Goal: Find specific page/section: Find specific page/section

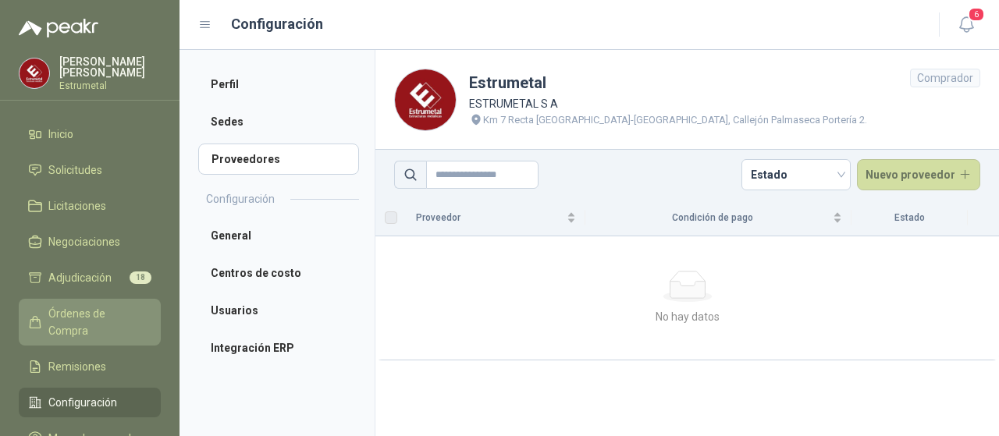
click at [108, 310] on span "Órdenes de Compra" at bounding box center [97, 322] width 98 height 34
click at [91, 307] on span "Órdenes de Compra" at bounding box center [97, 322] width 98 height 34
click at [90, 307] on span "Órdenes de Compra" at bounding box center [97, 322] width 98 height 34
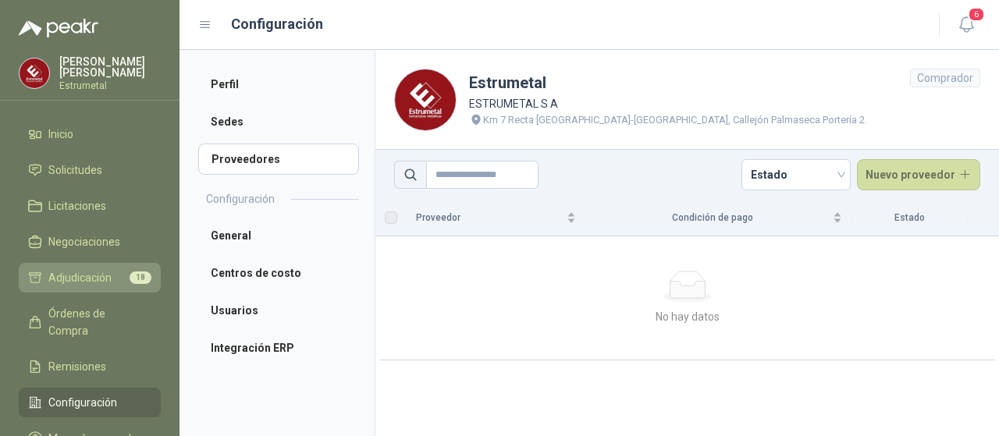
click at [81, 272] on span "Adjudicación" at bounding box center [79, 277] width 63 height 17
click at [87, 276] on span "Adjudicación" at bounding box center [79, 277] width 63 height 17
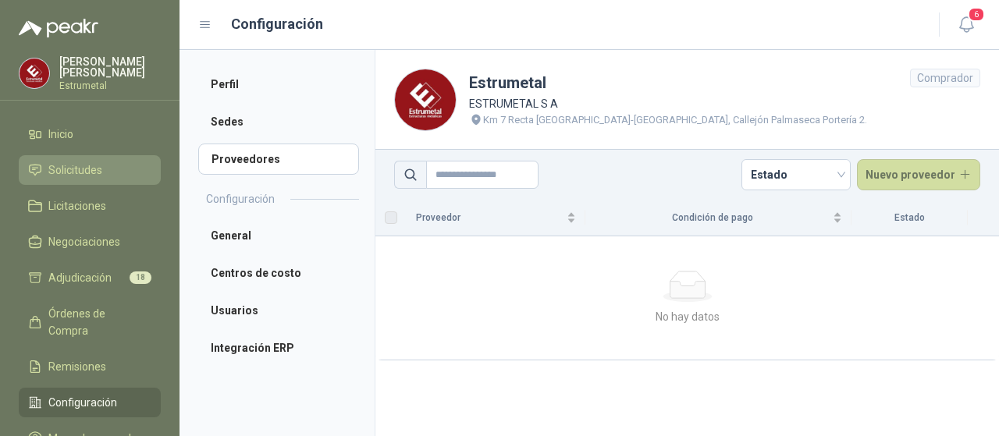
click at [77, 165] on span "Solicitudes" at bounding box center [75, 170] width 54 height 17
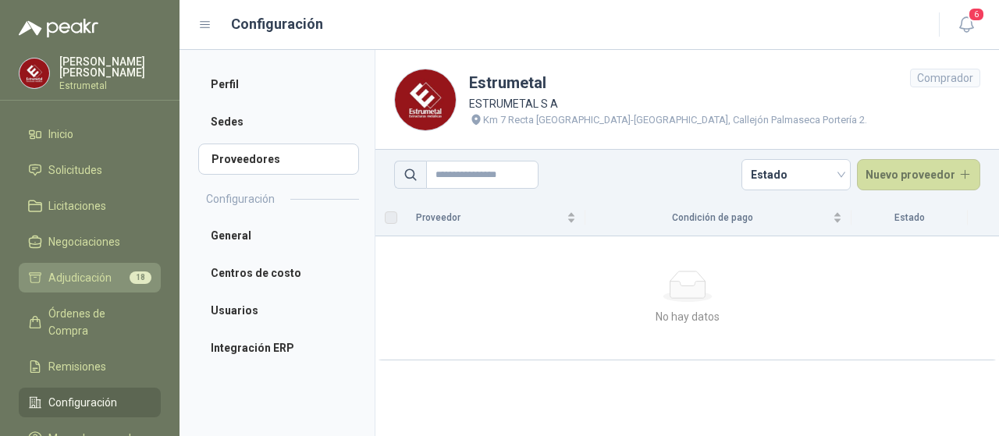
click at [73, 275] on span "Adjudicación" at bounding box center [79, 277] width 63 height 17
click at [84, 272] on span "Adjudicación" at bounding box center [79, 277] width 63 height 17
click at [84, 274] on span "Adjudicación" at bounding box center [79, 277] width 63 height 17
click at [89, 273] on span "Adjudicación" at bounding box center [79, 277] width 63 height 17
click at [87, 269] on span "Adjudicación" at bounding box center [79, 277] width 63 height 17
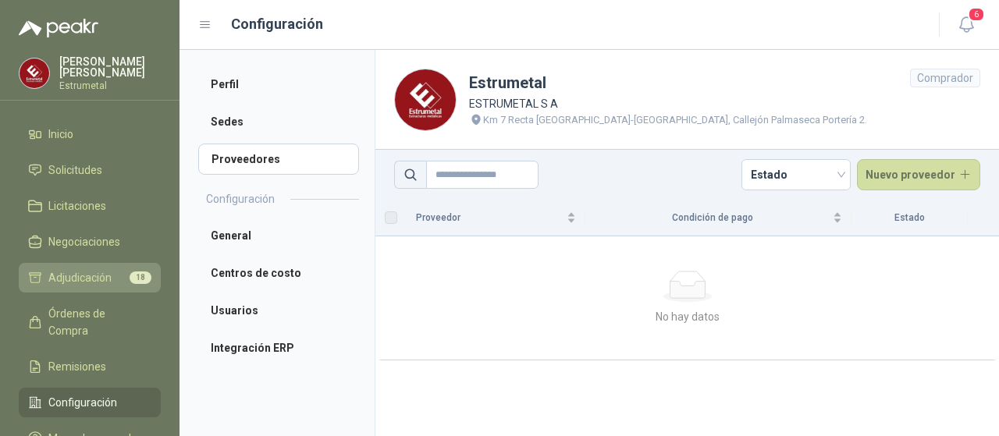
click at [92, 276] on span "Adjudicación" at bounding box center [79, 277] width 63 height 17
click at [91, 276] on span "Adjudicación" at bounding box center [79, 277] width 63 height 17
click at [91, 272] on span "Adjudicación" at bounding box center [79, 277] width 63 height 17
click at [103, 274] on span "Adjudicación" at bounding box center [79, 277] width 63 height 17
click at [103, 275] on span "Adjudicación" at bounding box center [79, 277] width 63 height 17
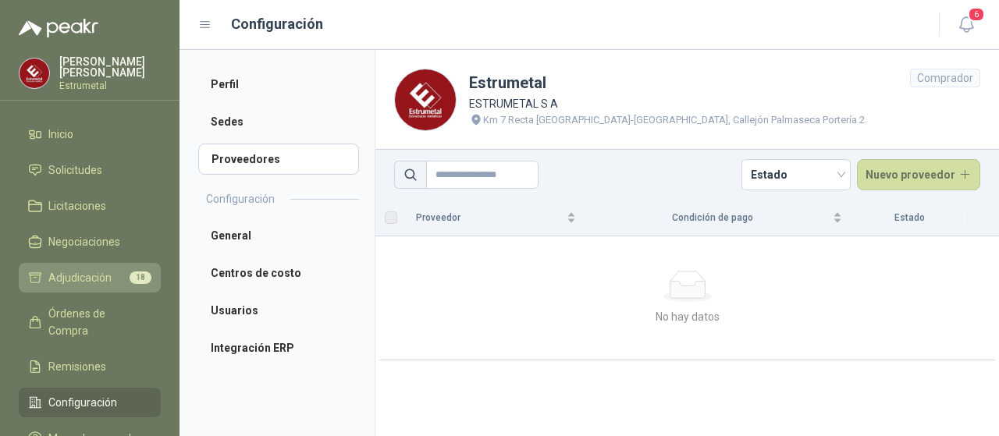
click at [105, 277] on span "Adjudicación" at bounding box center [79, 277] width 63 height 17
click at [104, 275] on span "Adjudicación" at bounding box center [79, 277] width 63 height 17
click at [79, 269] on span "Adjudicación" at bounding box center [79, 277] width 63 height 17
click at [80, 271] on span "Adjudicación" at bounding box center [79, 277] width 63 height 17
click at [85, 276] on span "Adjudicación" at bounding box center [79, 277] width 63 height 17
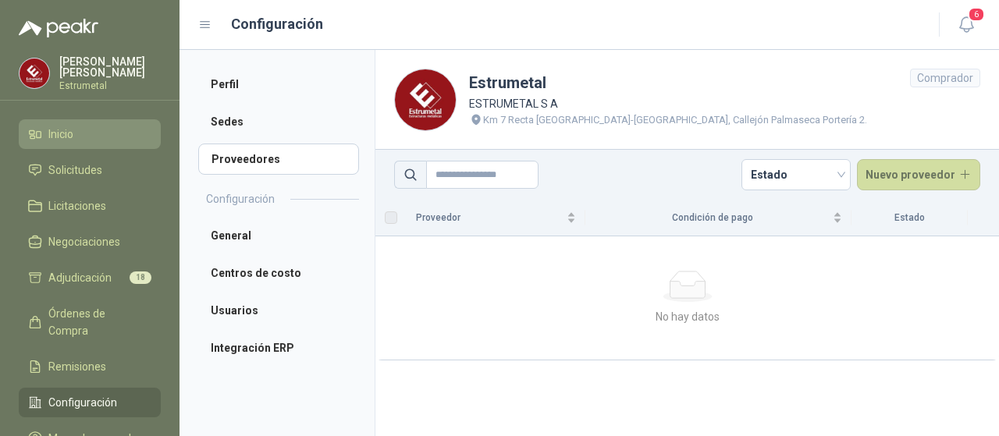
click at [69, 129] on span "Inicio" at bounding box center [60, 134] width 25 height 17
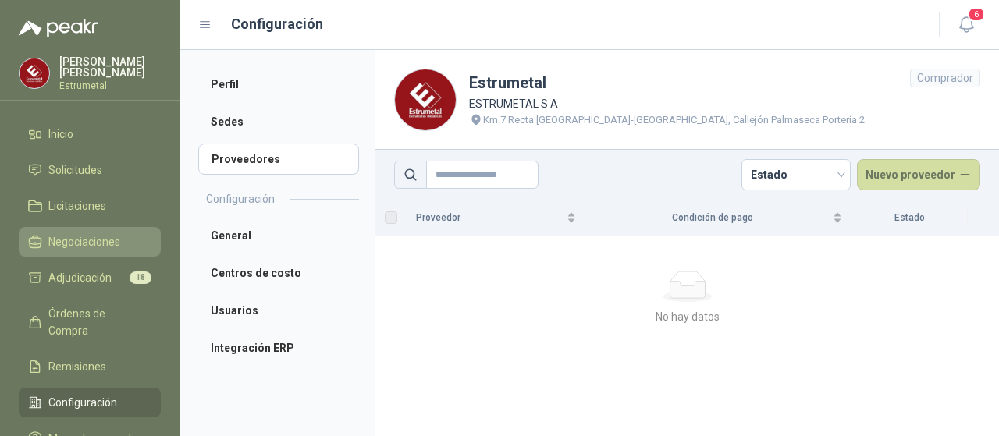
click at [78, 236] on span "Negociaciones" at bounding box center [84, 241] width 72 height 17
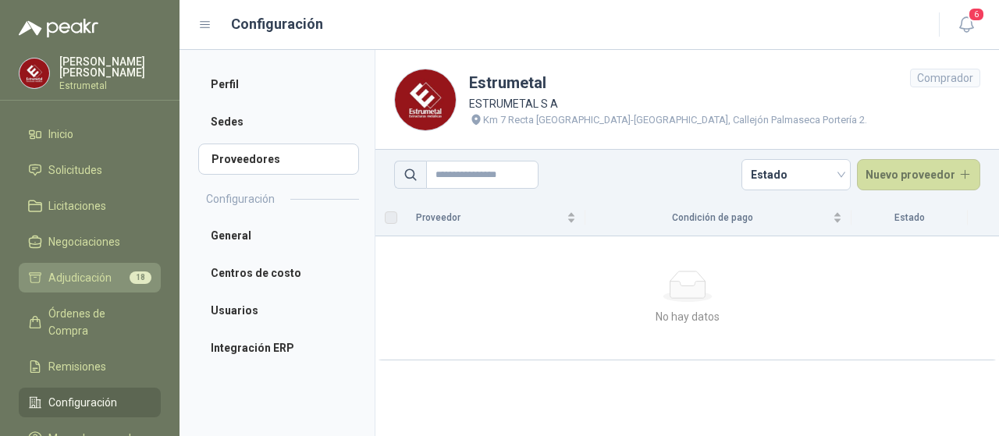
click at [79, 269] on span "Adjudicación" at bounding box center [79, 277] width 63 height 17
click at [80, 271] on span "Adjudicación" at bounding box center [79, 277] width 63 height 17
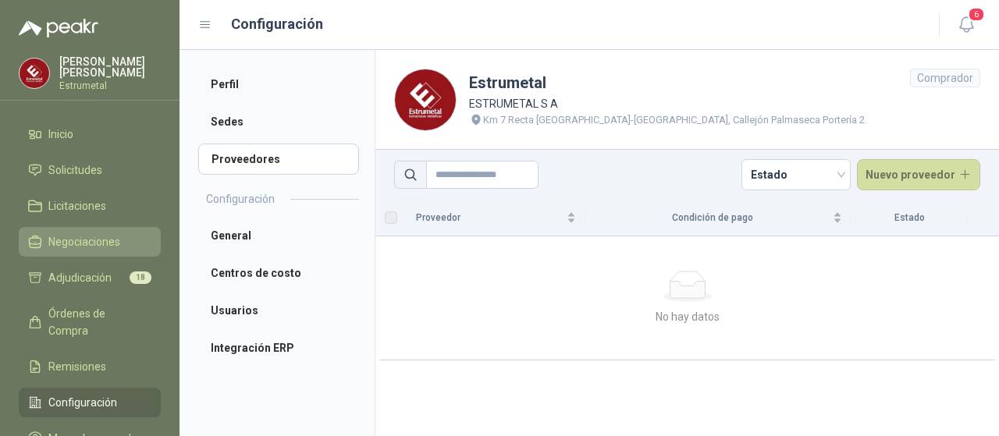
drag, startPoint x: 80, startPoint y: 271, endPoint x: 101, endPoint y: 235, distance: 41.6
click at [81, 269] on span "Adjudicación" at bounding box center [79, 277] width 63 height 17
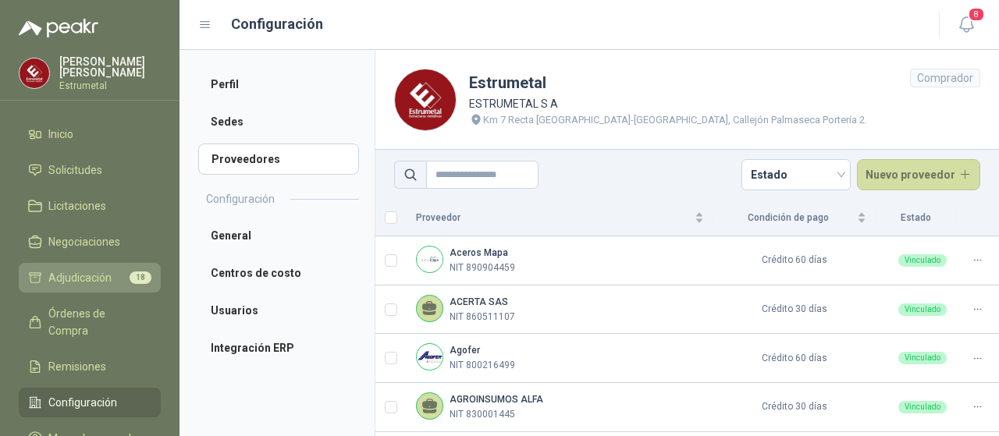
click at [98, 272] on span "Adjudicación" at bounding box center [79, 277] width 63 height 17
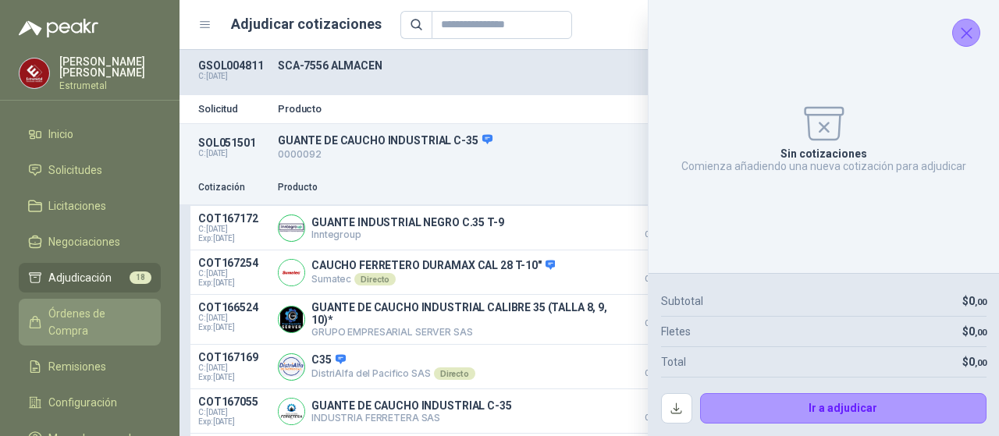
click at [94, 305] on span "Órdenes de Compra" at bounding box center [97, 322] width 98 height 34
